Goal: Information Seeking & Learning: Learn about a topic

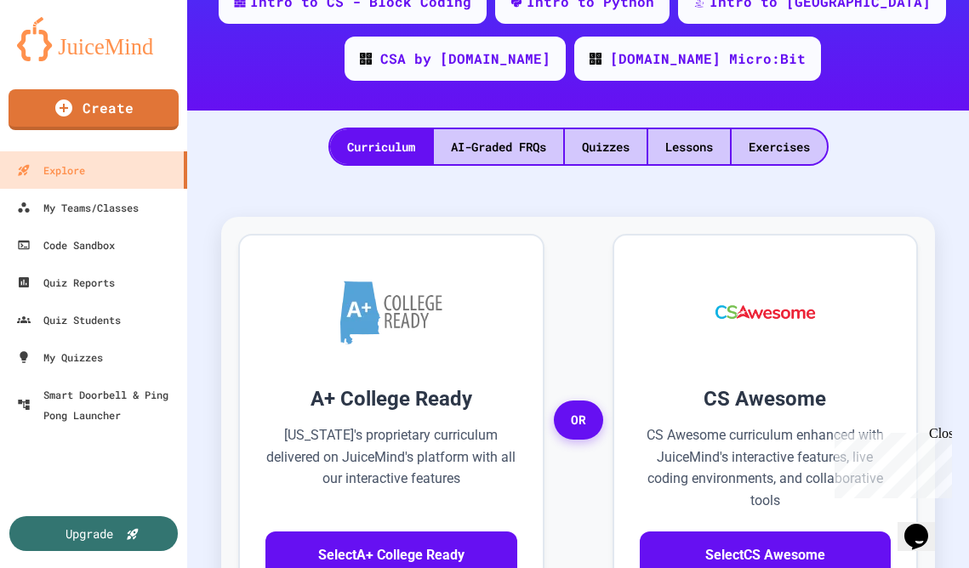
scroll to position [426, 0]
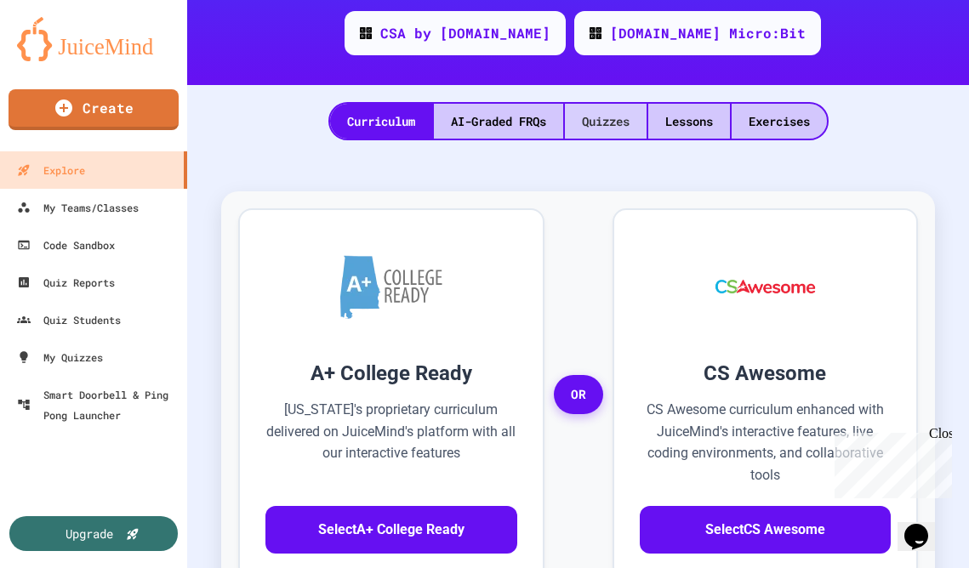
click at [605, 122] on div "Quizzes" at bounding box center [606, 121] width 82 height 35
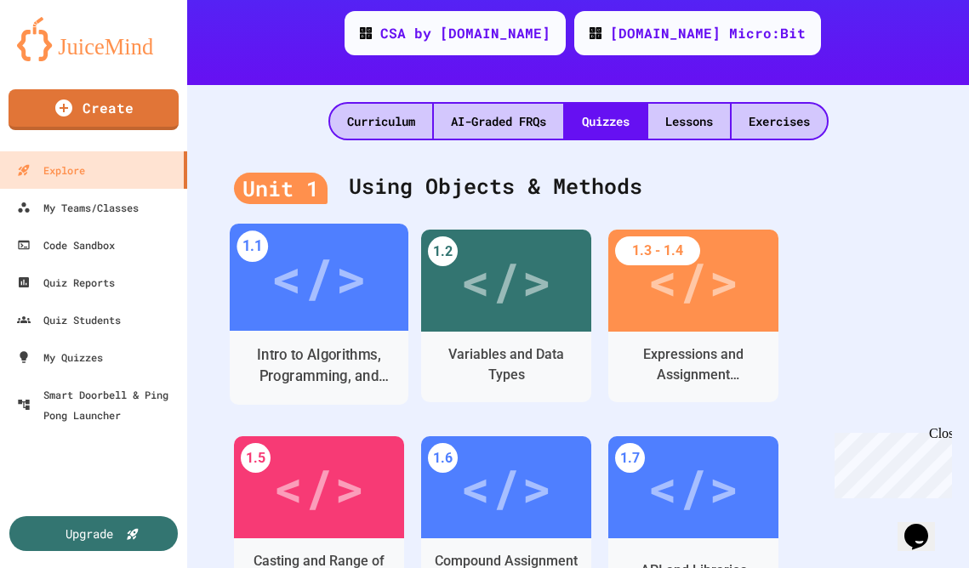
click at [343, 299] on div "</>" at bounding box center [319, 277] width 96 height 81
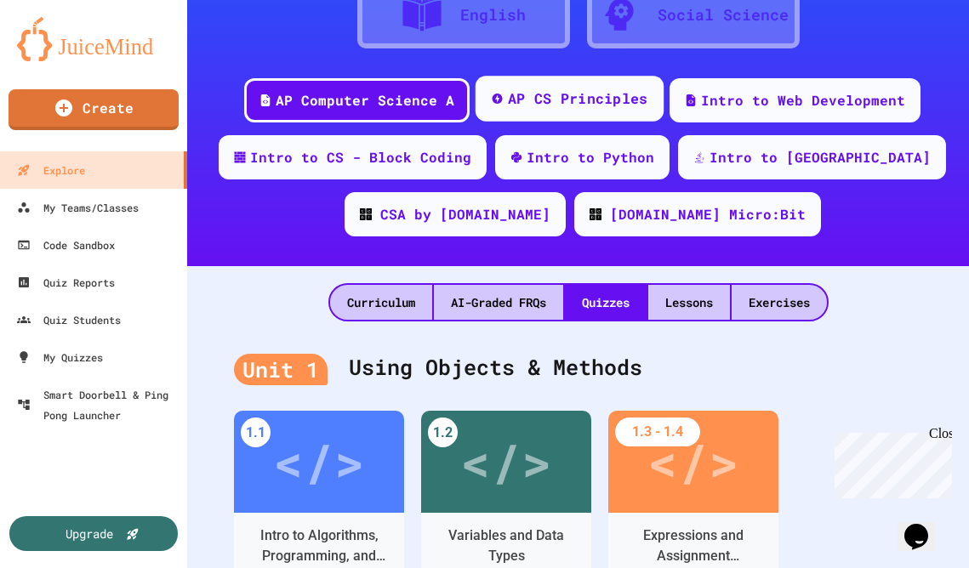
scroll to position [252, 0]
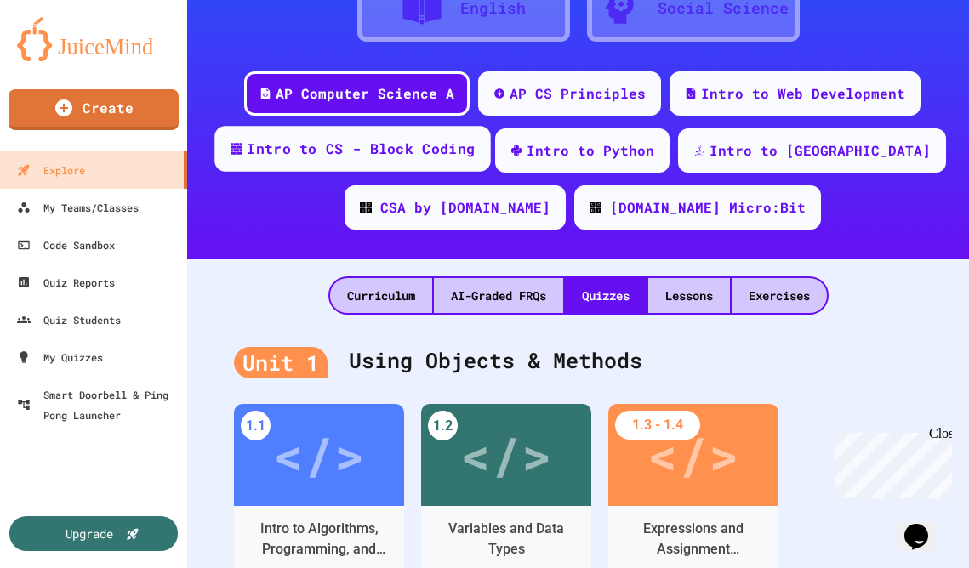
click at [490, 159] on div "Intro to CS - Block Coding" at bounding box center [352, 149] width 276 height 46
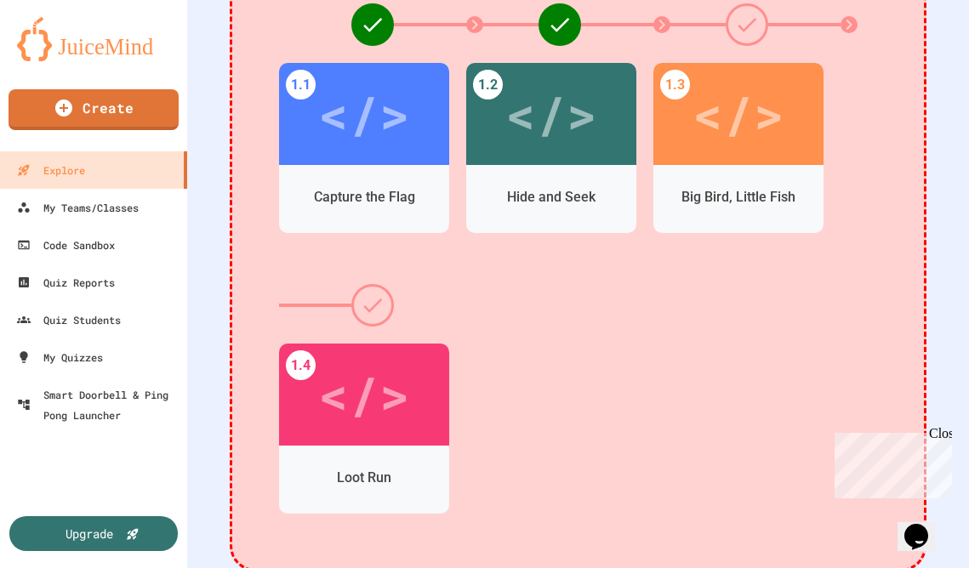
scroll to position [658, 0]
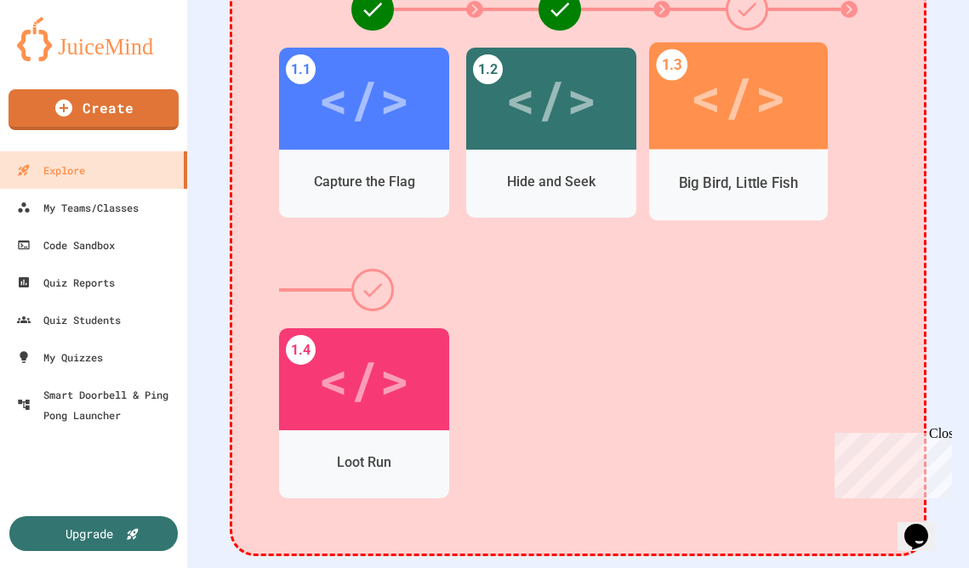
click at [787, 71] on div "</>" at bounding box center [738, 96] width 179 height 107
